Goal: Information Seeking & Learning: Stay updated

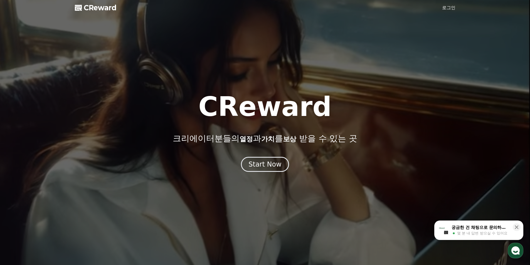
click at [267, 164] on div "Start Now" at bounding box center [264, 164] width 33 height 9
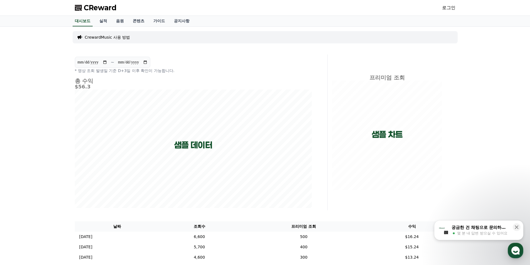
click at [435, 8] on div "CReward 로그인" at bounding box center [264, 8] width 389 height 16
click at [451, 8] on link "로그인" at bounding box center [448, 7] width 13 height 7
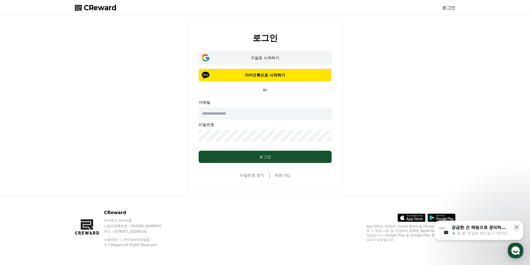
click at [272, 61] on button "구글로 시작하기" at bounding box center [265, 57] width 133 height 13
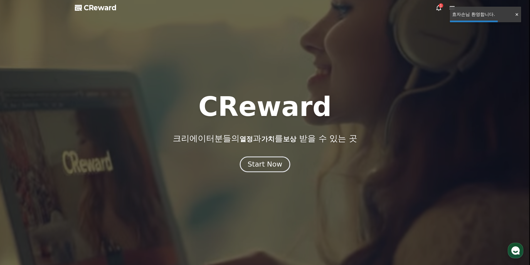
click at [265, 160] on button "Start Now" at bounding box center [265, 164] width 50 height 16
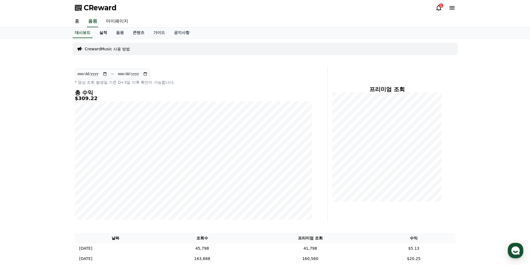
click at [104, 31] on link "실적" at bounding box center [103, 33] width 17 height 11
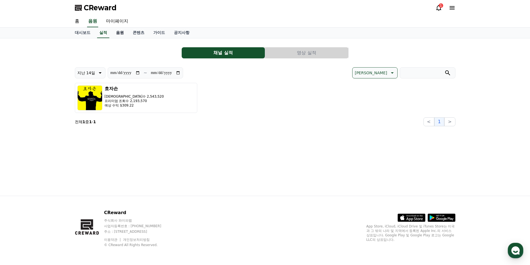
click at [120, 34] on link "음원" at bounding box center [120, 33] width 17 height 11
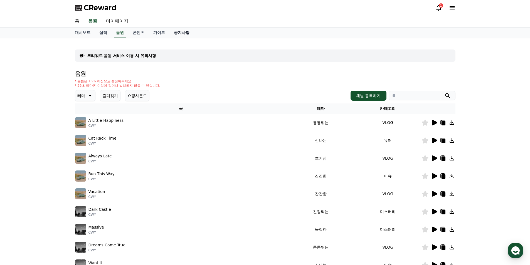
click at [176, 34] on link "공지사항" at bounding box center [181, 33] width 24 height 11
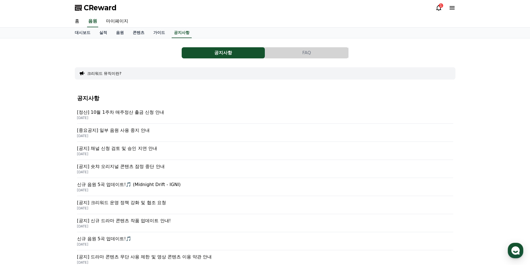
click at [135, 127] on p "[중요공지] 일부 음원 사용 중지 안내" at bounding box center [265, 130] width 376 height 7
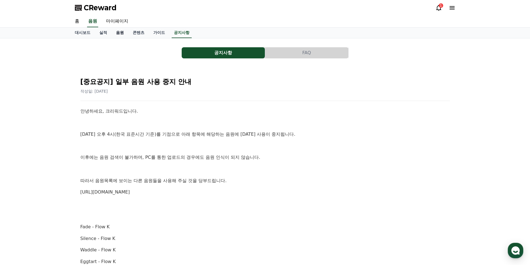
click at [119, 30] on link "음원" at bounding box center [120, 33] width 17 height 11
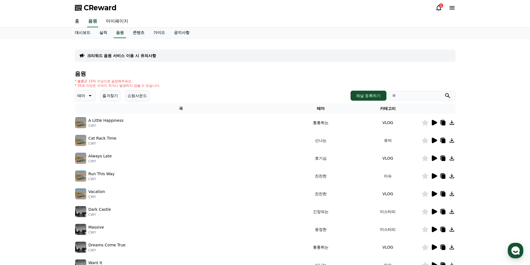
click at [431, 120] on icon at bounding box center [434, 122] width 7 height 7
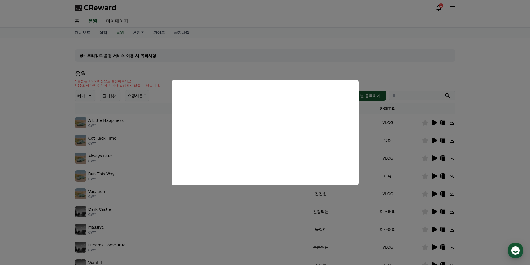
click at [389, 56] on button "close modal" at bounding box center [265, 132] width 530 height 265
